Goal: Find specific page/section: Find specific page/section

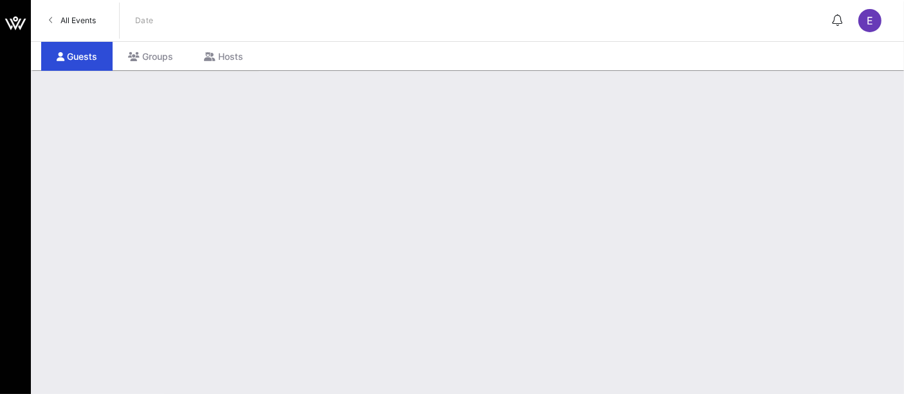
click at [59, 28] on link "All Events" at bounding box center [72, 20] width 62 height 21
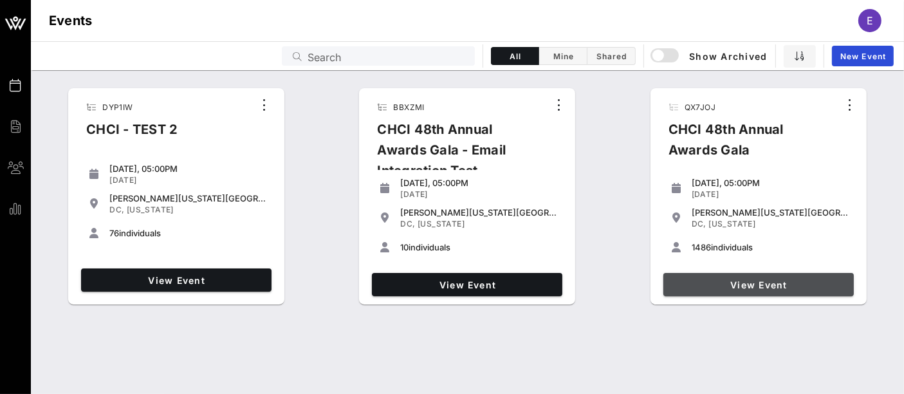
click at [769, 281] on span "View Event" at bounding box center [759, 284] width 180 height 11
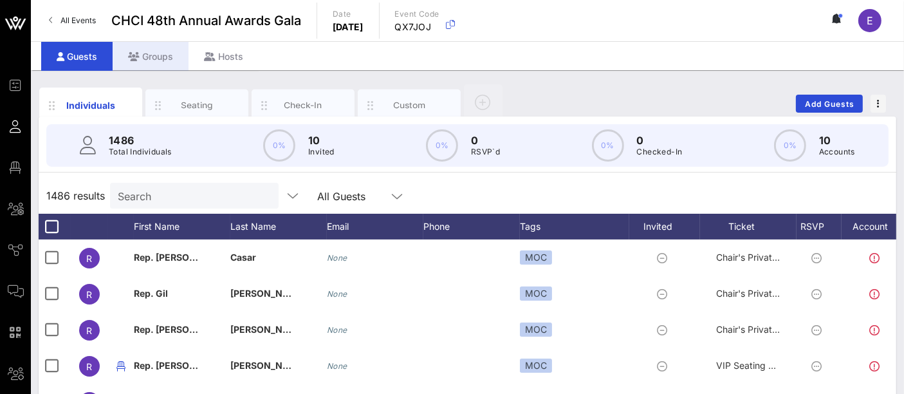
click at [158, 51] on div "Groups" at bounding box center [151, 56] width 76 height 29
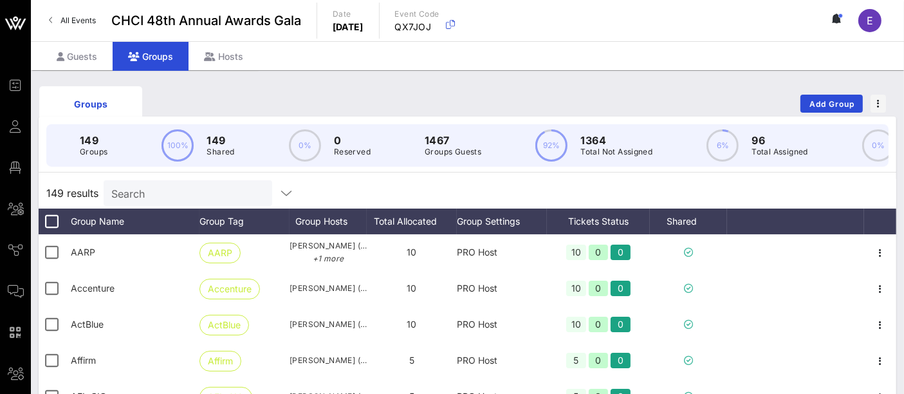
click at [177, 201] on input "Search" at bounding box center [186, 193] width 151 height 17
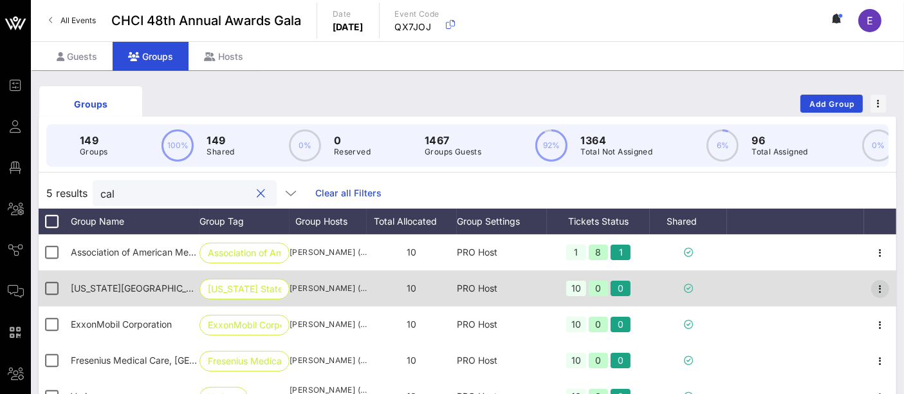
type input "cal"
click at [875, 297] on icon "button" at bounding box center [880, 288] width 15 height 15
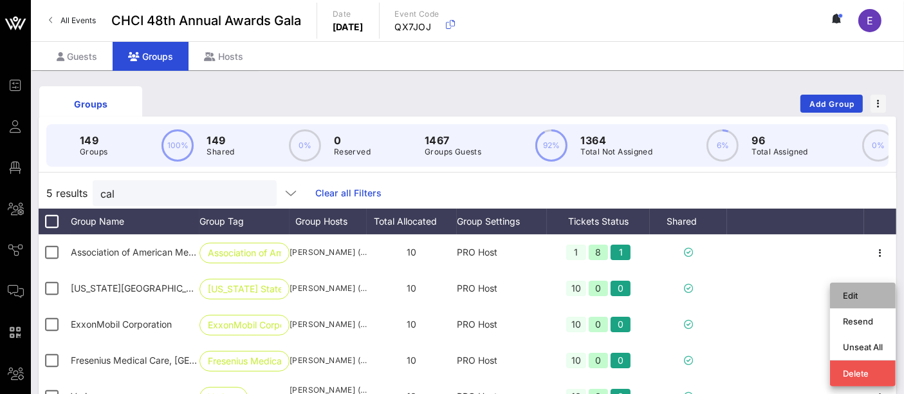
click at [851, 297] on div "Edit" at bounding box center [863, 295] width 40 height 10
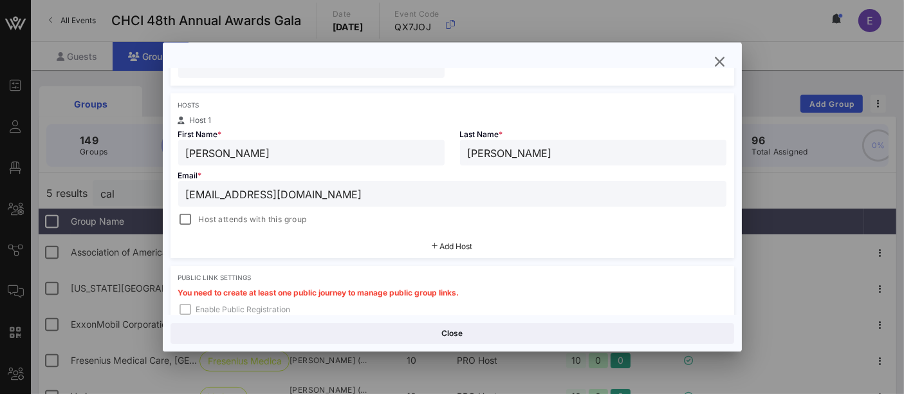
scroll to position [185, 0]
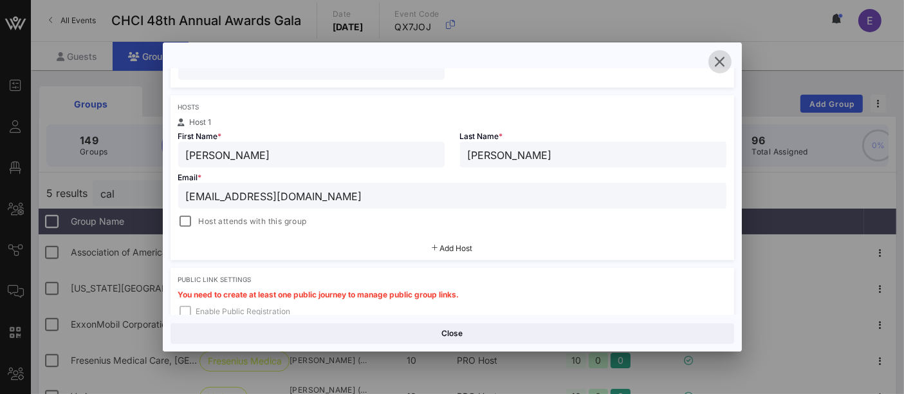
click at [723, 66] on icon "button" at bounding box center [720, 61] width 15 height 15
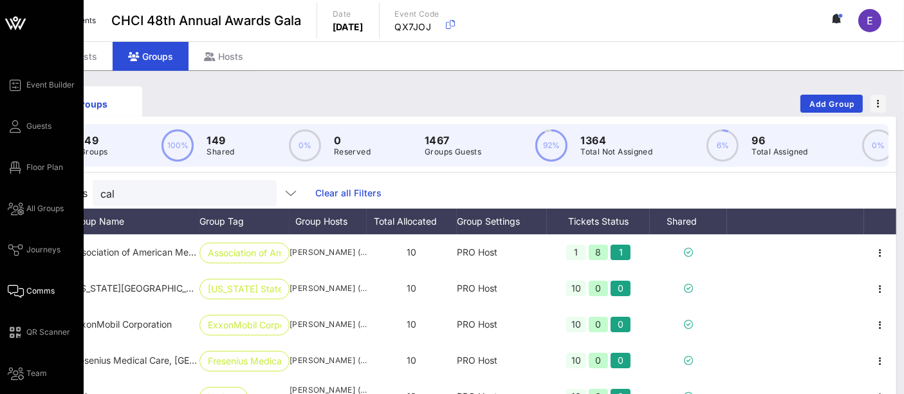
click at [40, 294] on span "Comms" at bounding box center [40, 291] width 28 height 12
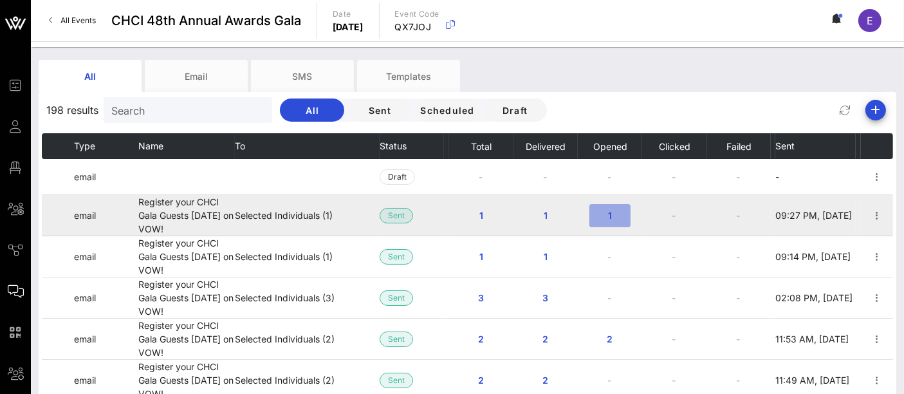
click at [608, 216] on span "1" at bounding box center [610, 215] width 21 height 11
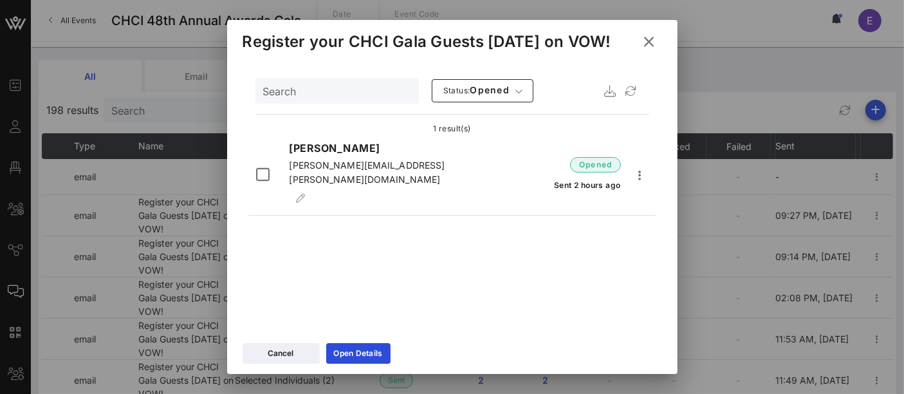
click at [650, 39] on icon at bounding box center [649, 41] width 18 height 19
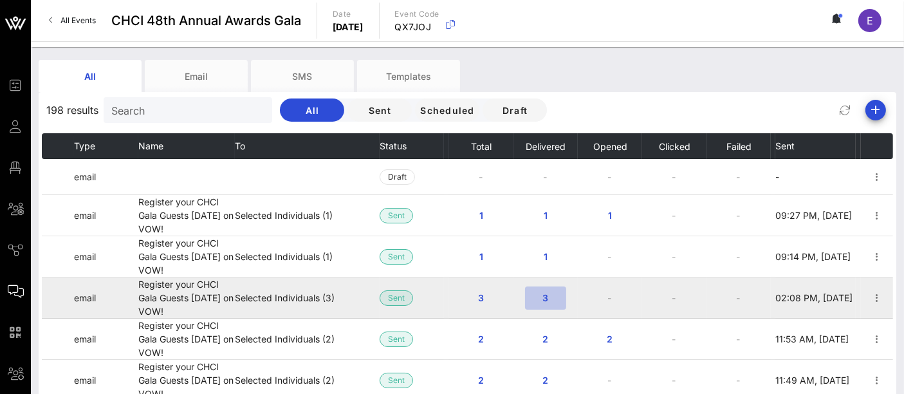
click at [542, 294] on span "3" at bounding box center [546, 297] width 21 height 11
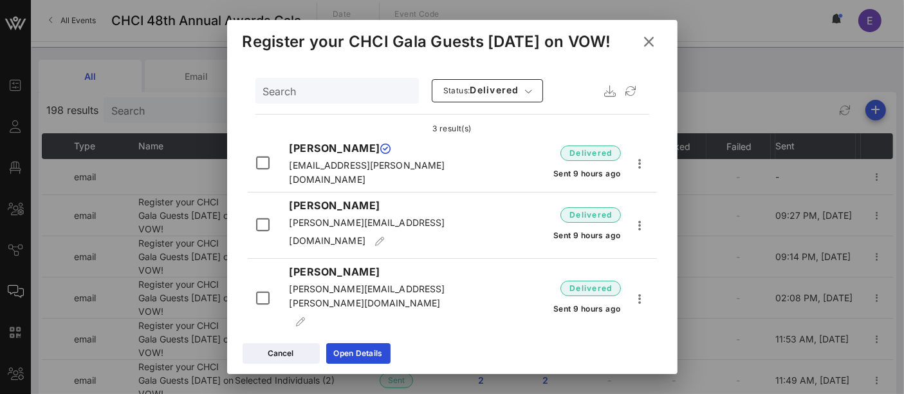
click at [647, 46] on icon at bounding box center [649, 41] width 23 height 23
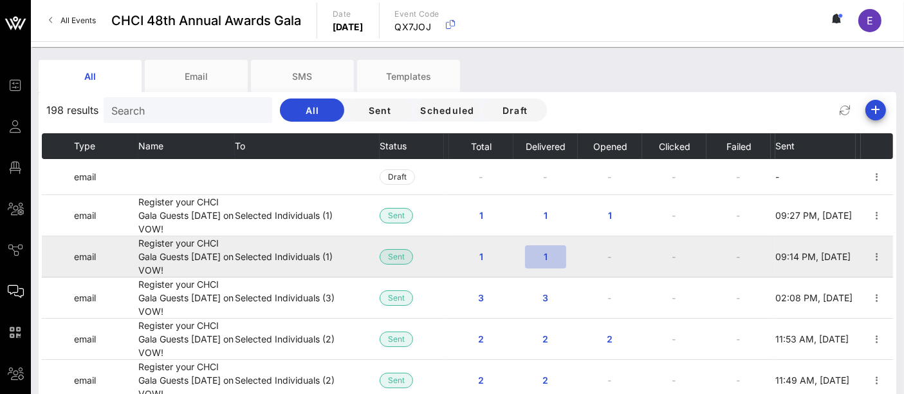
click at [536, 256] on span "1" at bounding box center [546, 256] width 21 height 11
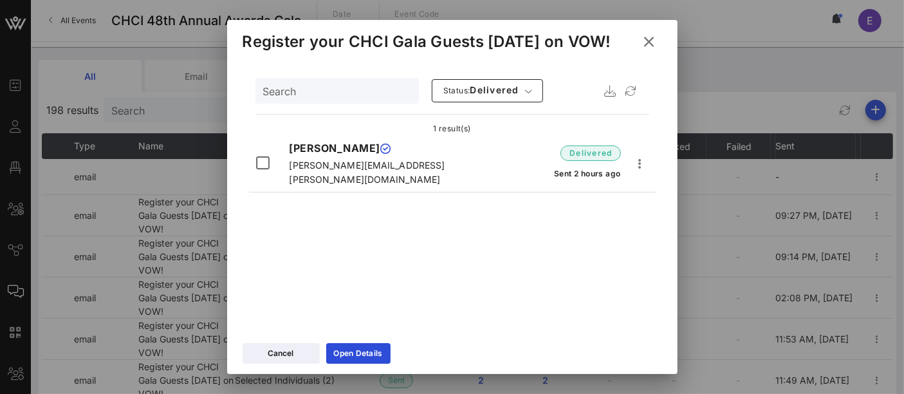
click at [653, 32] on button at bounding box center [649, 41] width 25 height 23
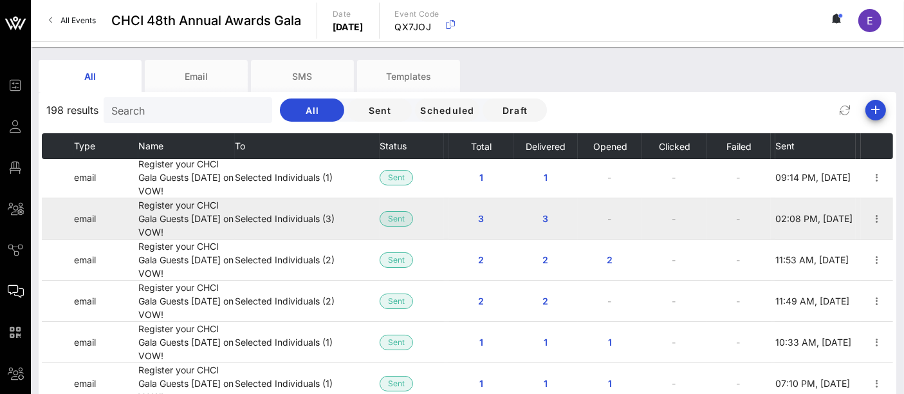
scroll to position [80, 0]
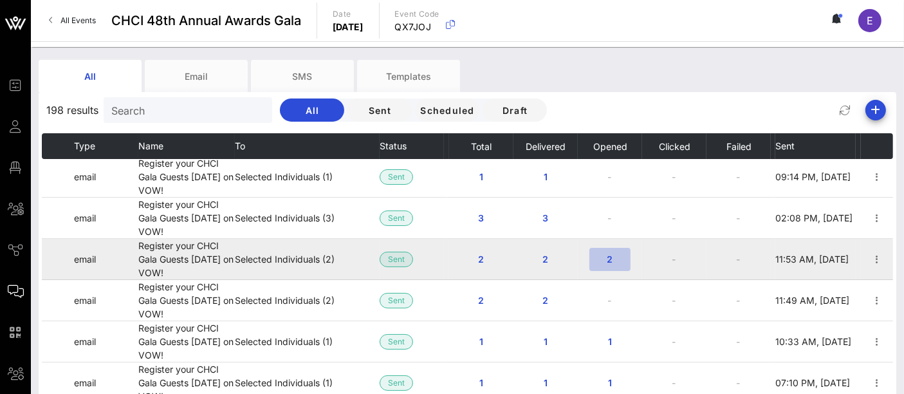
click at [610, 259] on span "2" at bounding box center [610, 259] width 21 height 11
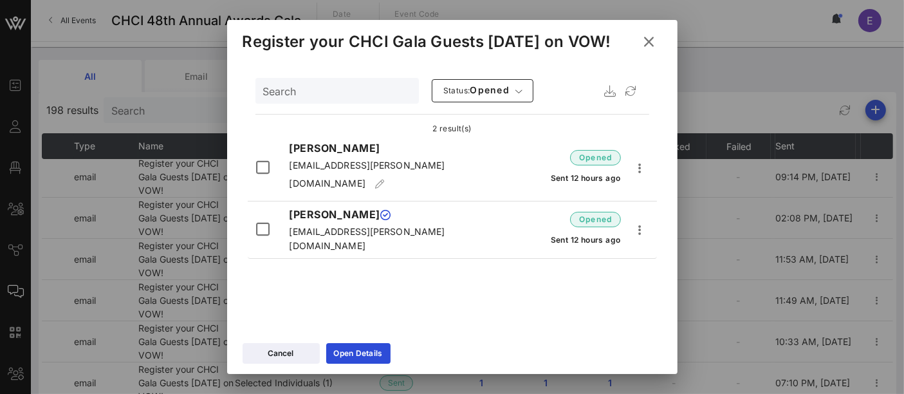
click at [653, 41] on icon at bounding box center [649, 42] width 22 height 21
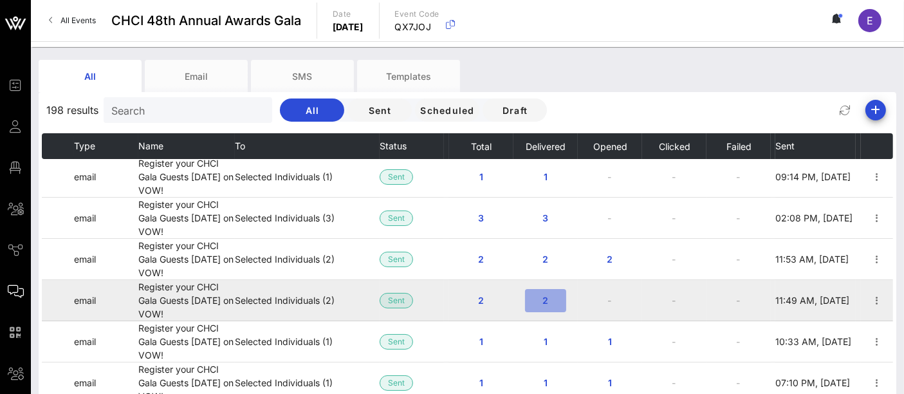
click at [539, 299] on span "2" at bounding box center [546, 300] width 21 height 11
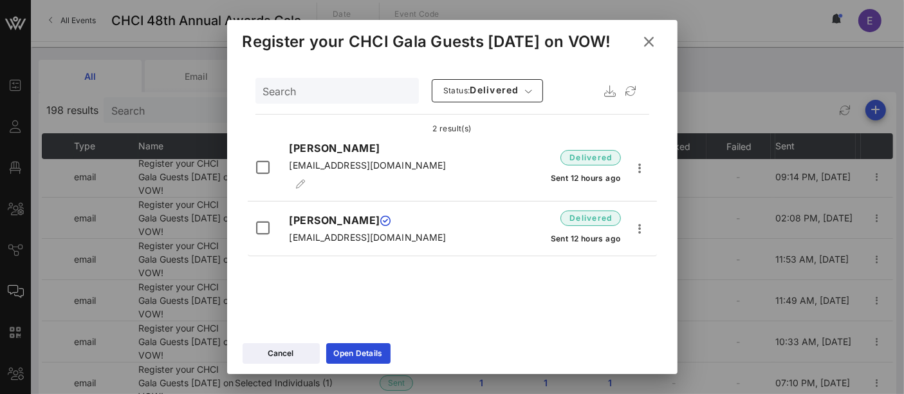
click at [653, 37] on icon at bounding box center [649, 41] width 21 height 19
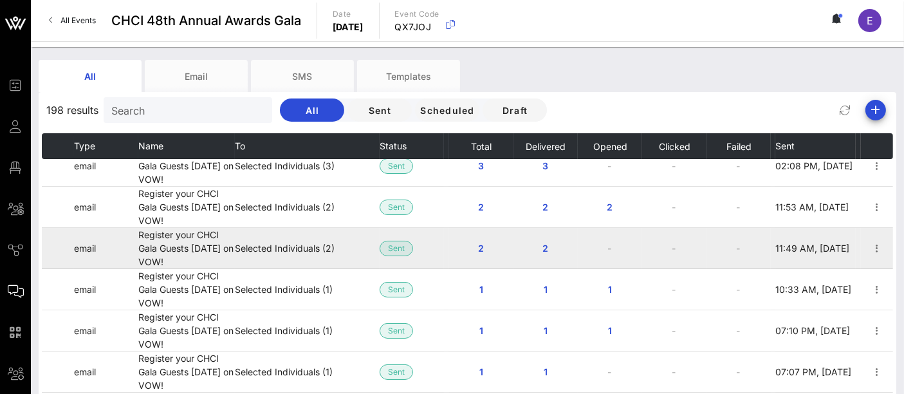
scroll to position [133, 0]
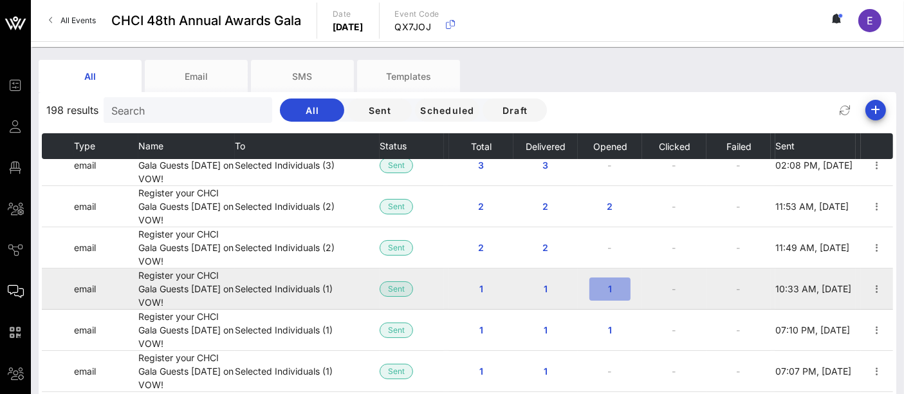
click at [611, 291] on span "1" at bounding box center [610, 288] width 21 height 11
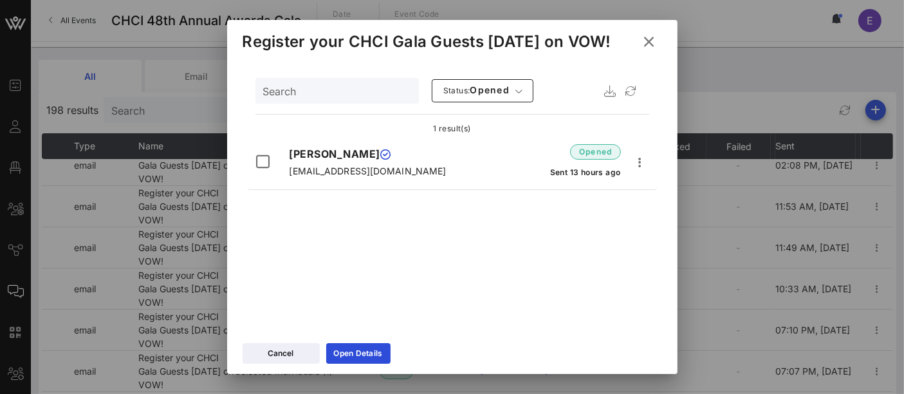
click at [649, 46] on icon at bounding box center [649, 41] width 20 height 19
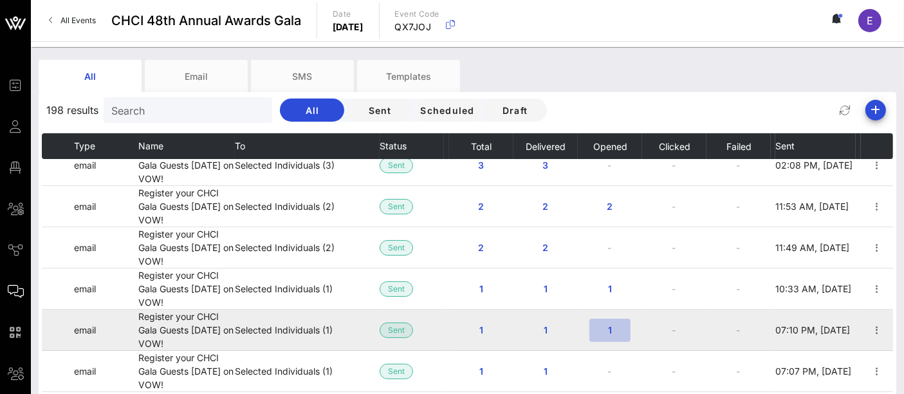
click at [606, 328] on span "1" at bounding box center [610, 329] width 21 height 11
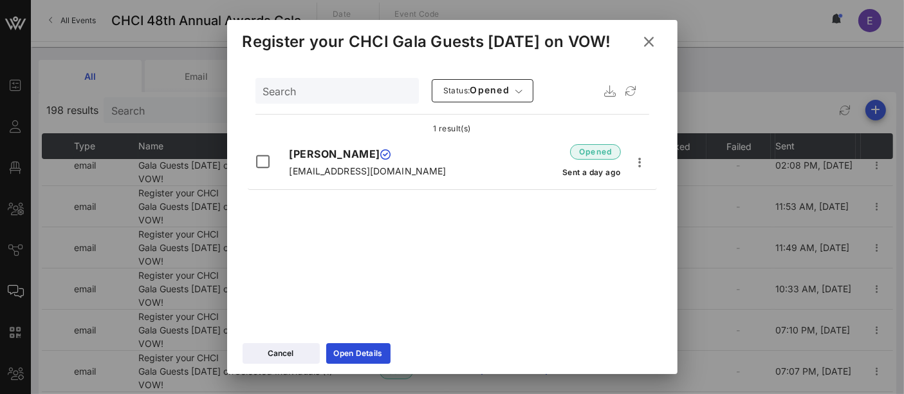
click at [651, 30] on button at bounding box center [649, 41] width 25 height 23
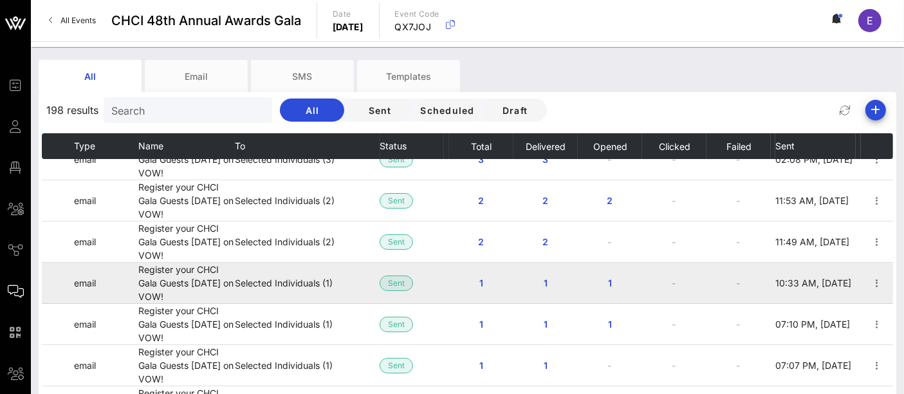
scroll to position [0, 0]
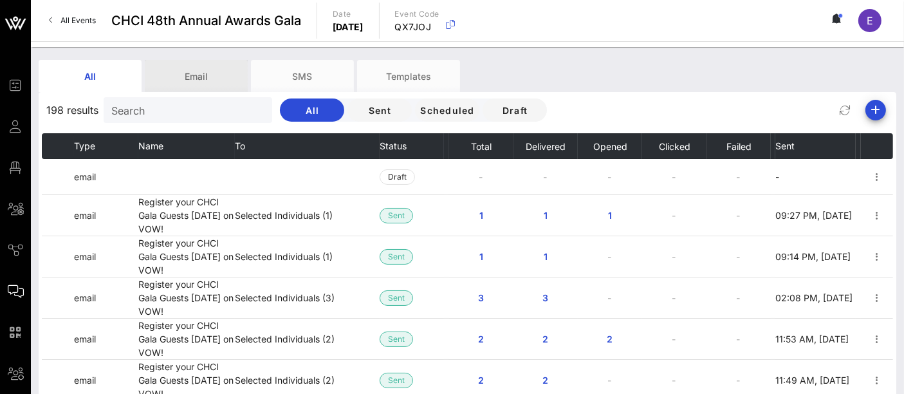
click at [207, 78] on div "Email" at bounding box center [196, 76] width 103 height 32
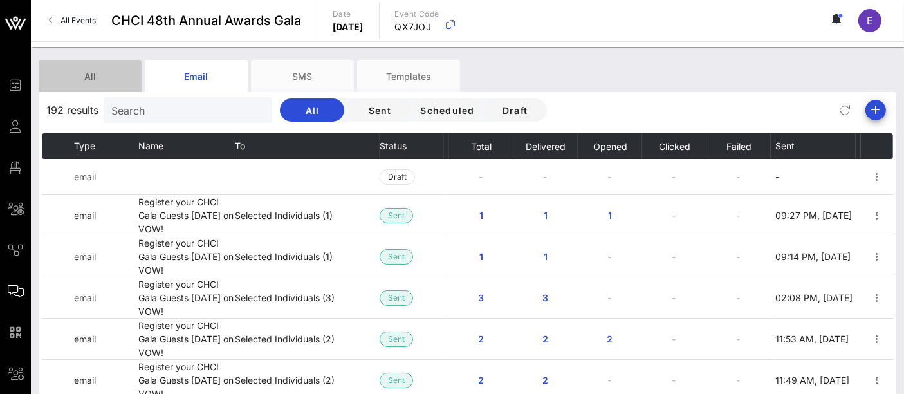
click at [98, 79] on div "All" at bounding box center [90, 76] width 103 height 32
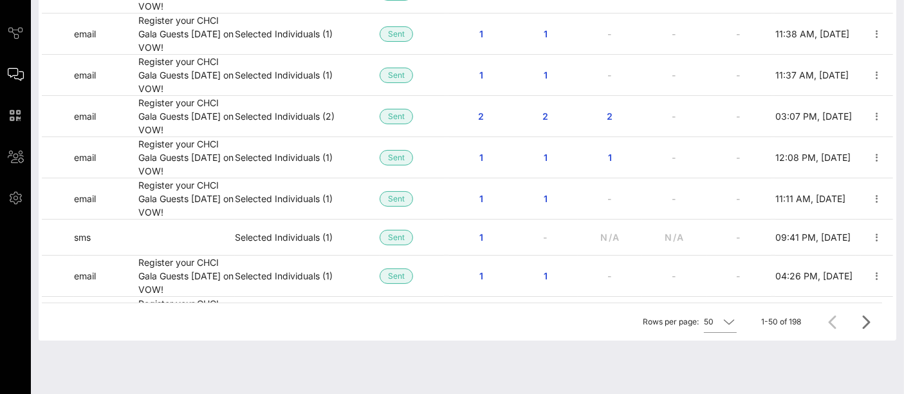
scroll to position [1290, 0]
